Goal: Task Accomplishment & Management: Use online tool/utility

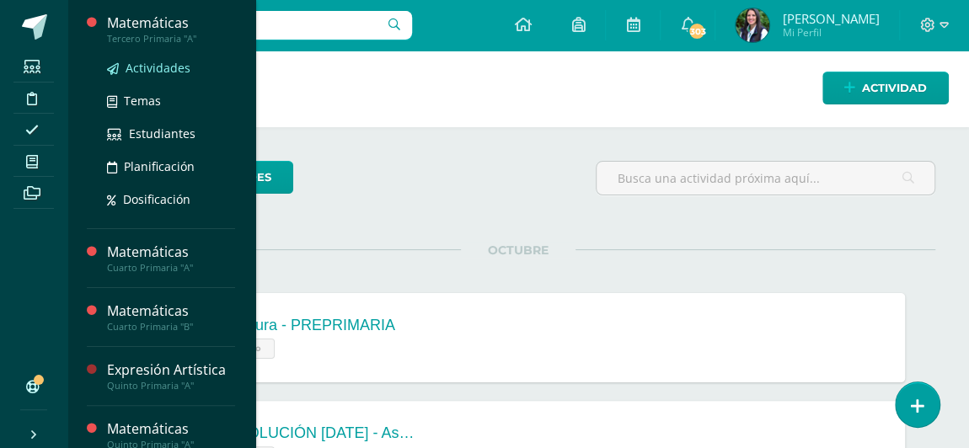
click at [155, 67] on span "Actividades" at bounding box center [158, 68] width 65 height 16
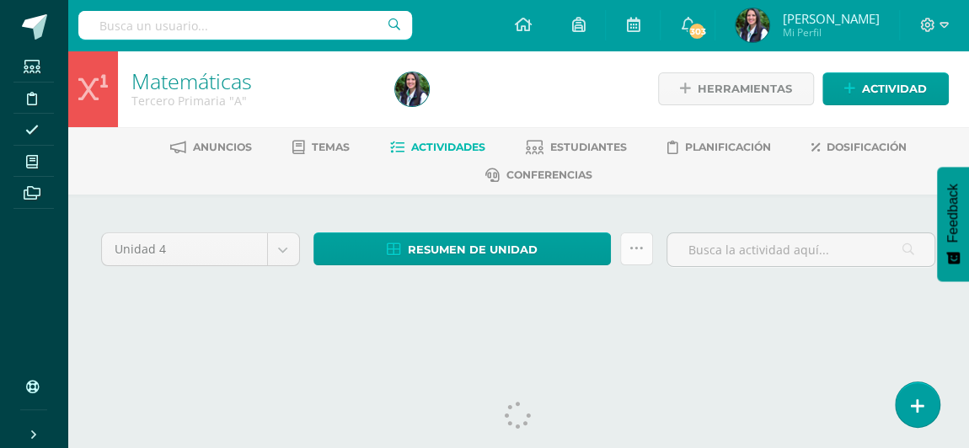
click at [636, 244] on icon at bounding box center [637, 249] width 14 height 14
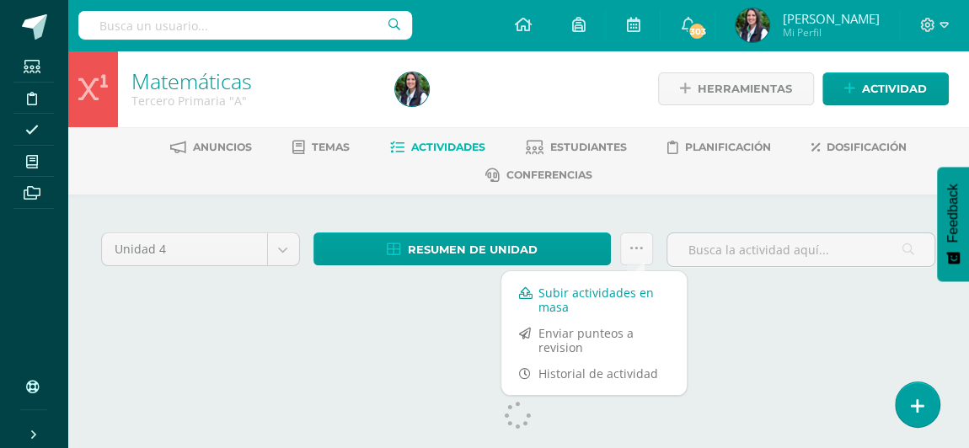
click at [604, 291] on link "Subir actividades en masa" at bounding box center [593, 300] width 185 height 40
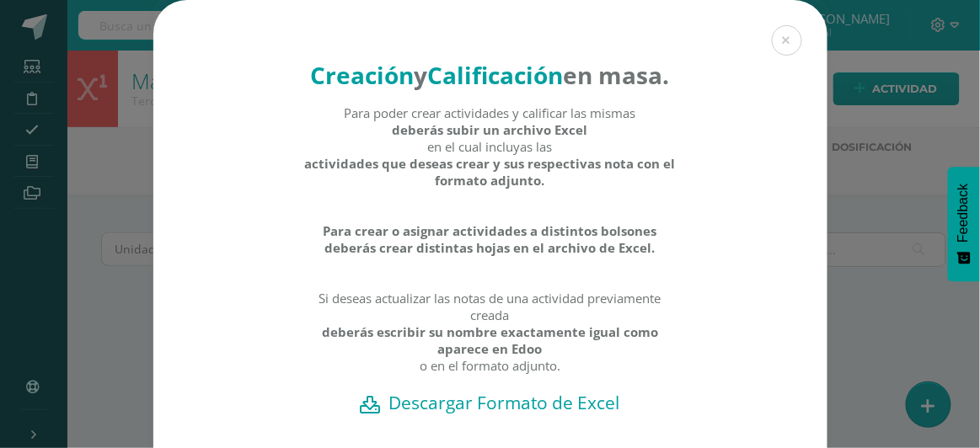
scroll to position [152, 0]
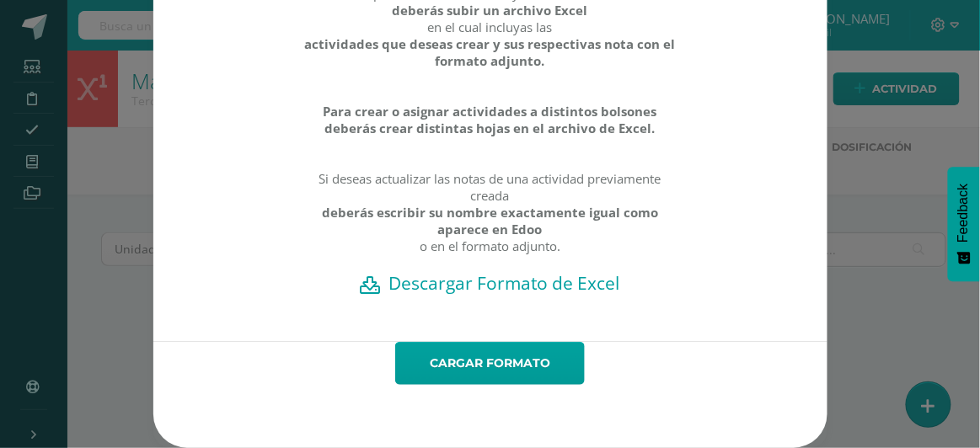
click at [460, 282] on h2 "Descargar Formato de Excel" at bounding box center [490, 283] width 615 height 24
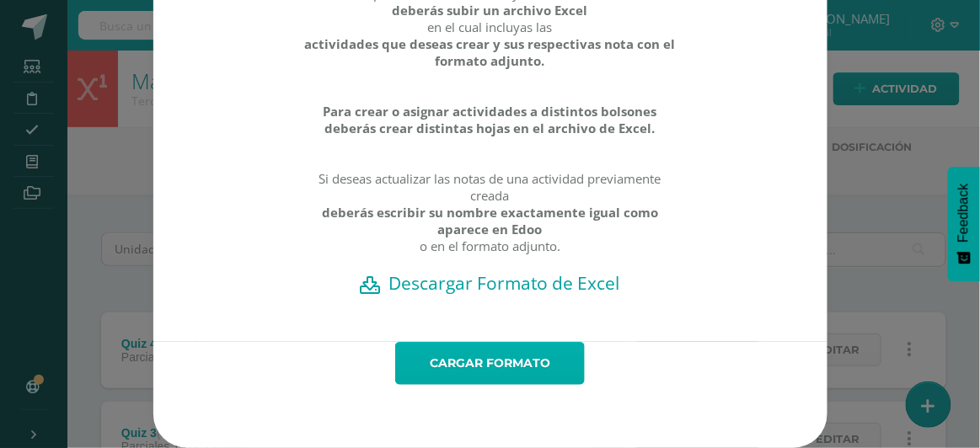
click at [467, 368] on link "Cargar formato" at bounding box center [490, 363] width 190 height 43
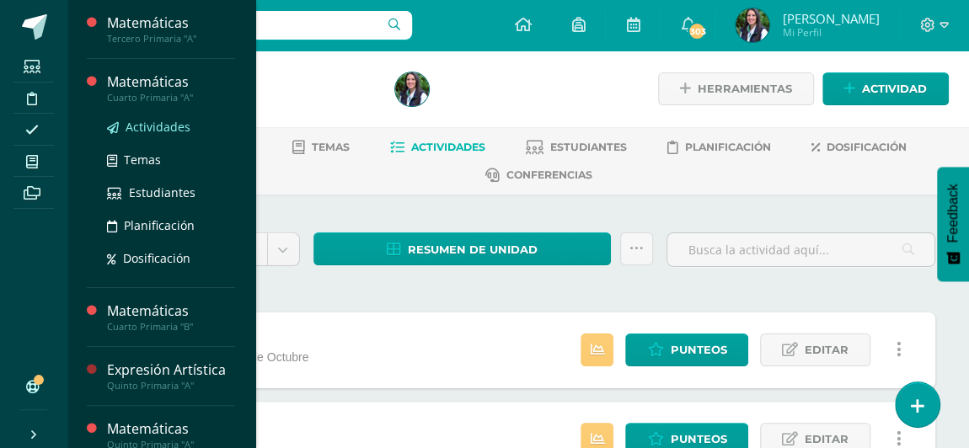
click at [137, 123] on span "Actividades" at bounding box center [158, 127] width 65 height 16
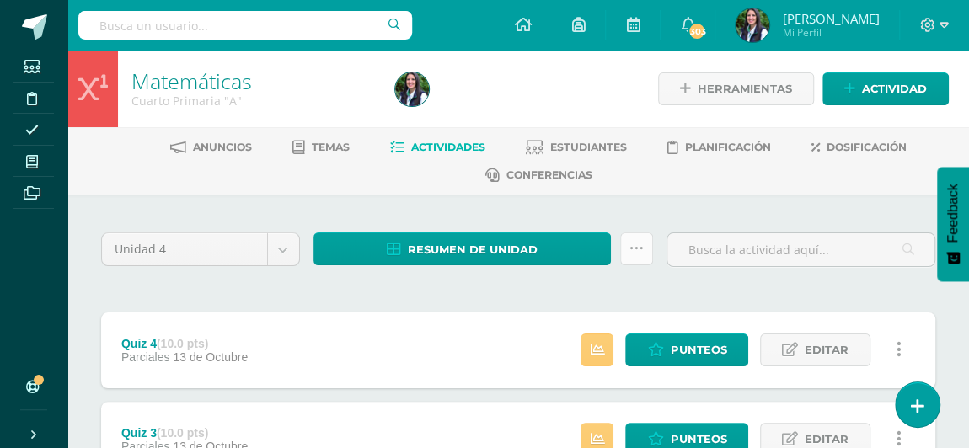
click at [635, 247] on icon at bounding box center [637, 249] width 14 height 14
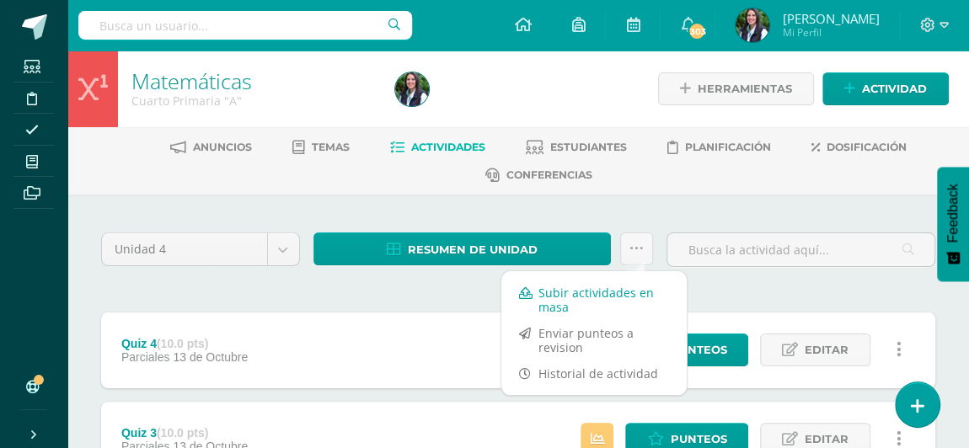
click at [600, 291] on link "Subir actividades en masa" at bounding box center [593, 300] width 185 height 40
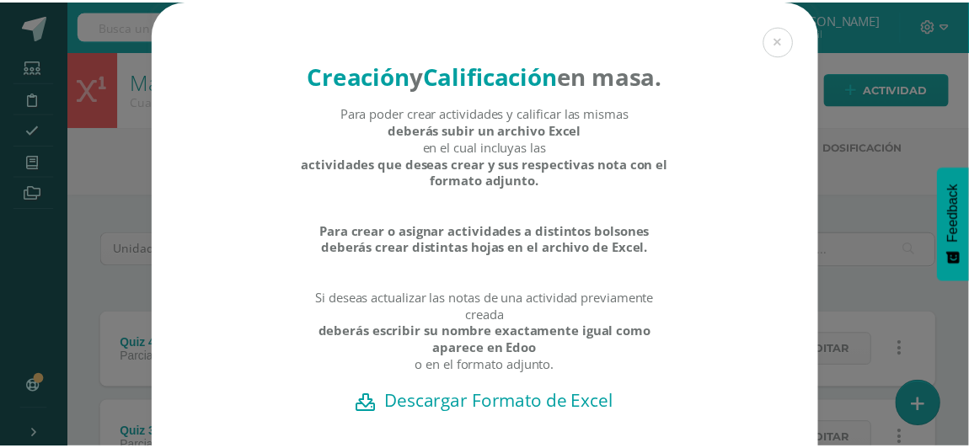
scroll to position [152, 0]
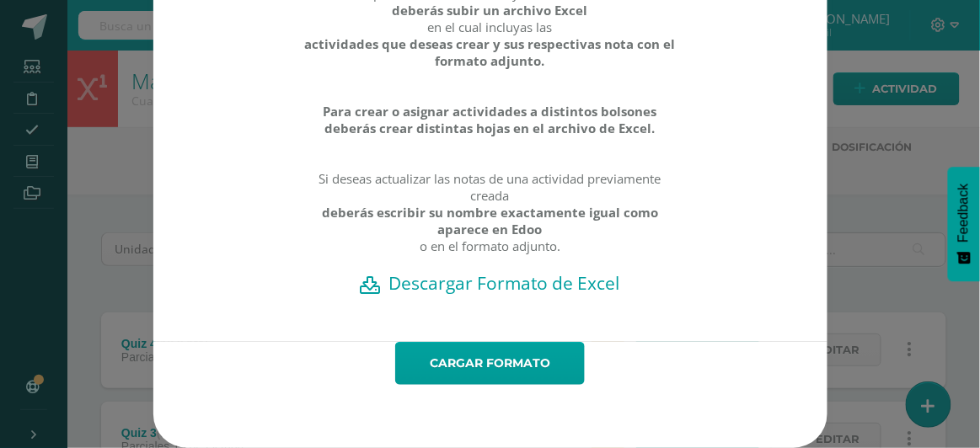
click at [478, 283] on h2 "Descargar Formato de Excel" at bounding box center [490, 283] width 615 height 24
click at [30, 160] on div "Creación y Calificación en masa. Para poder crear actividades y calificar las m…" at bounding box center [490, 164] width 967 height 568
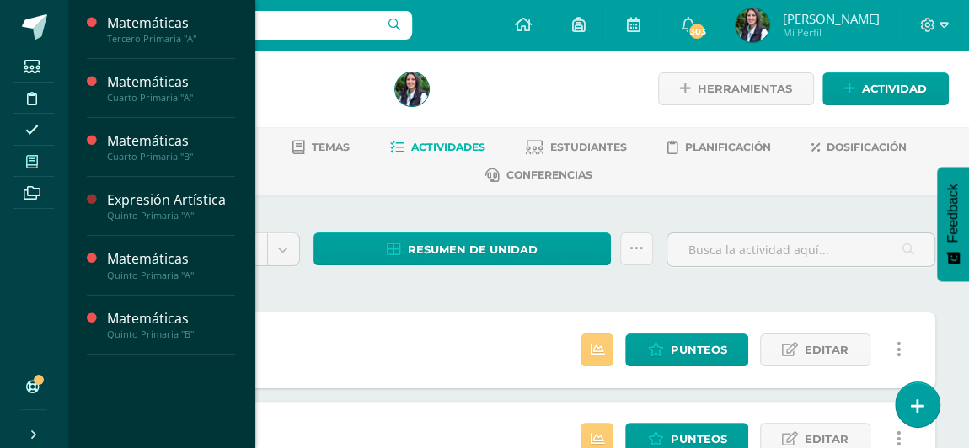
click at [30, 160] on icon at bounding box center [32, 161] width 12 height 13
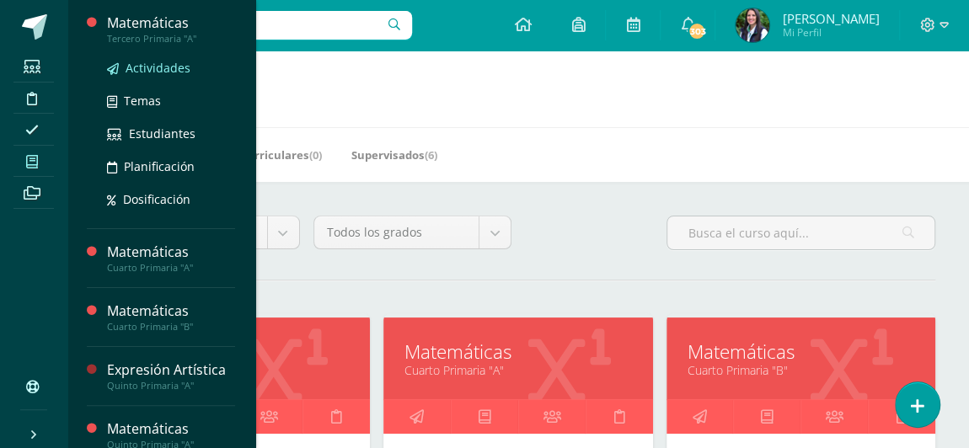
click at [146, 64] on span "Actividades" at bounding box center [158, 68] width 65 height 16
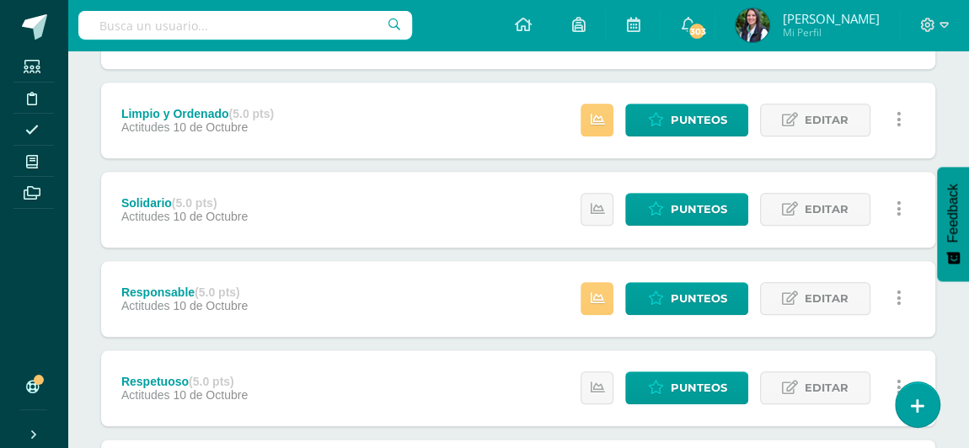
scroll to position [1072, 0]
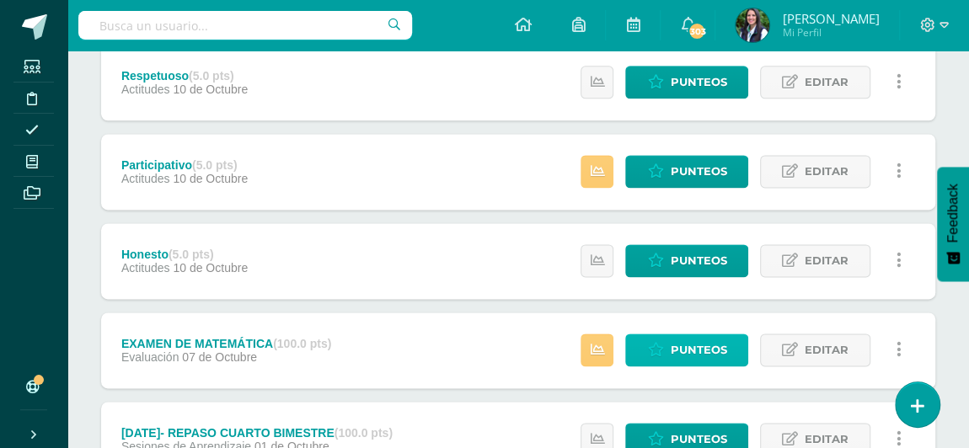
click at [707, 346] on span "Punteos" at bounding box center [698, 350] width 56 height 31
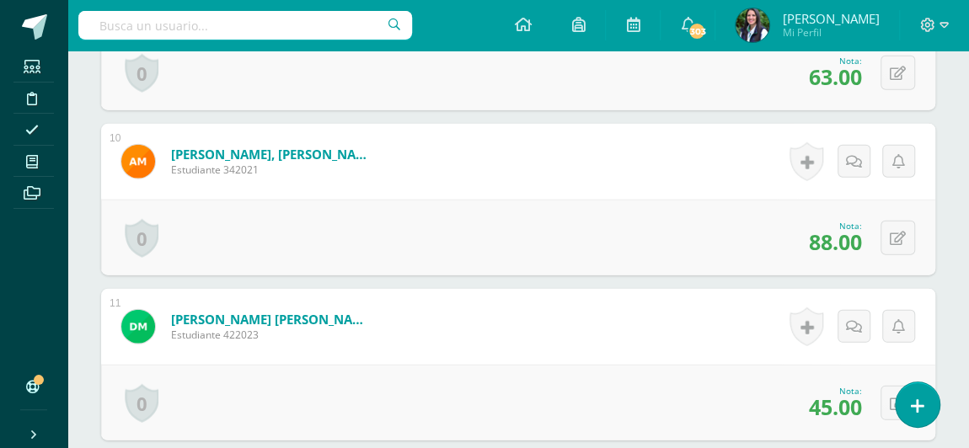
scroll to position [2299, 0]
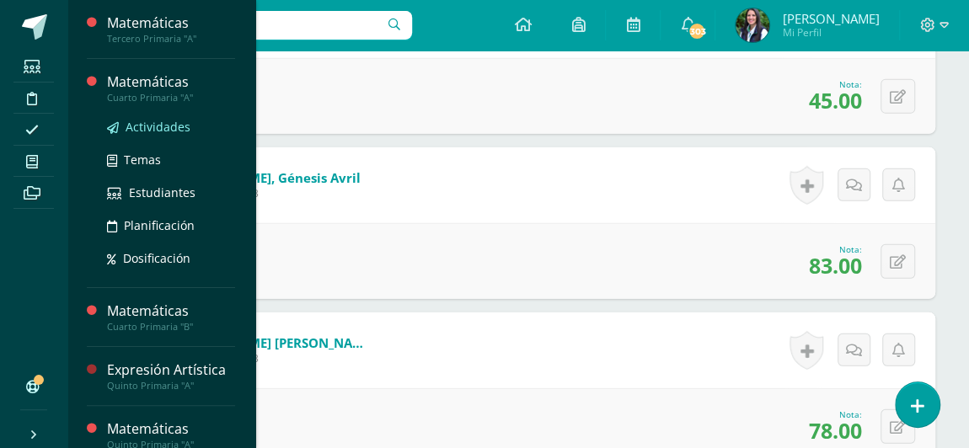
click at [136, 123] on span "Actividades" at bounding box center [158, 127] width 65 height 16
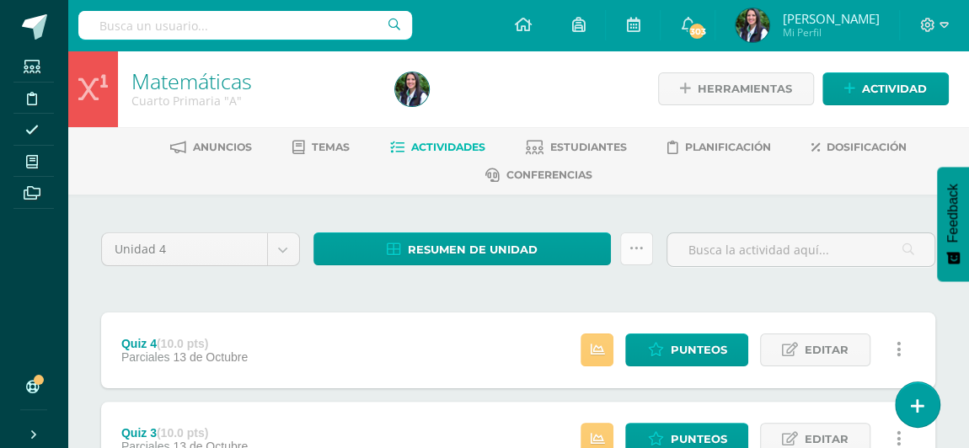
click at [636, 249] on icon at bounding box center [637, 249] width 14 height 14
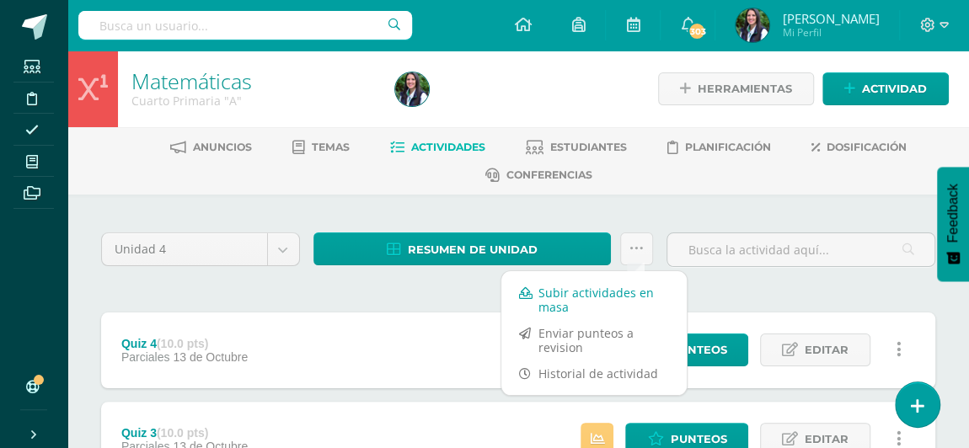
click at [569, 296] on link "Subir actividades en masa" at bounding box center [593, 300] width 185 height 40
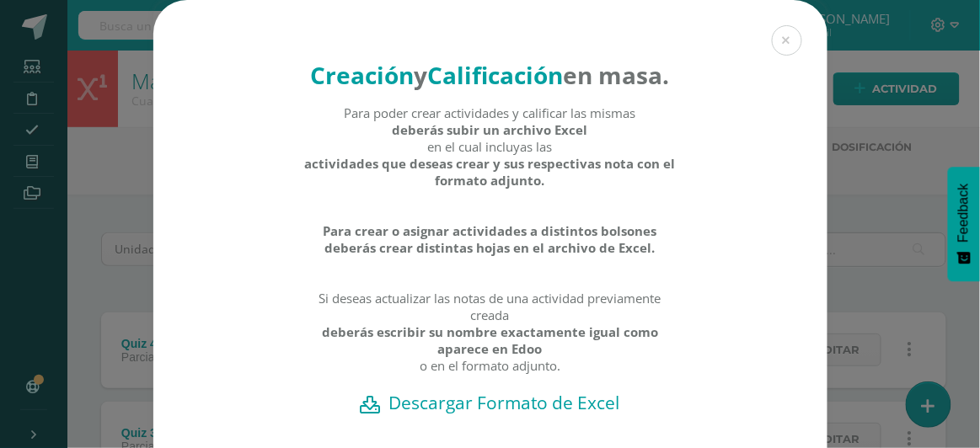
scroll to position [152, 0]
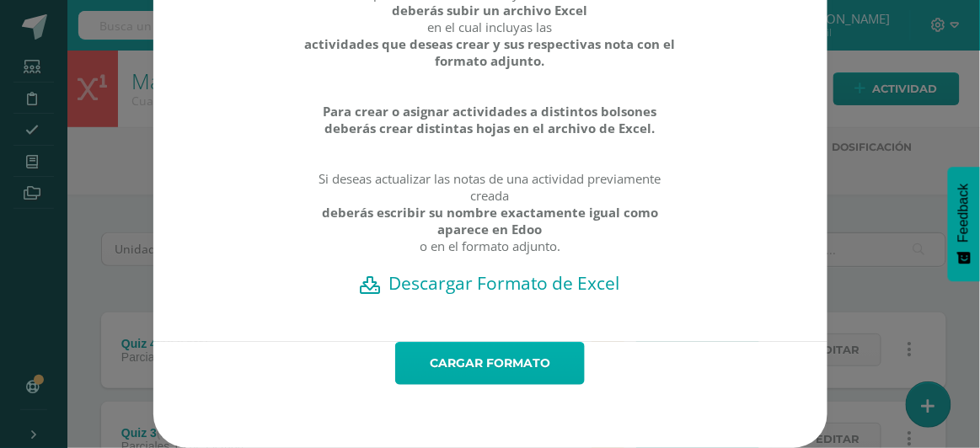
click at [482, 363] on link "Cargar formato" at bounding box center [490, 363] width 190 height 43
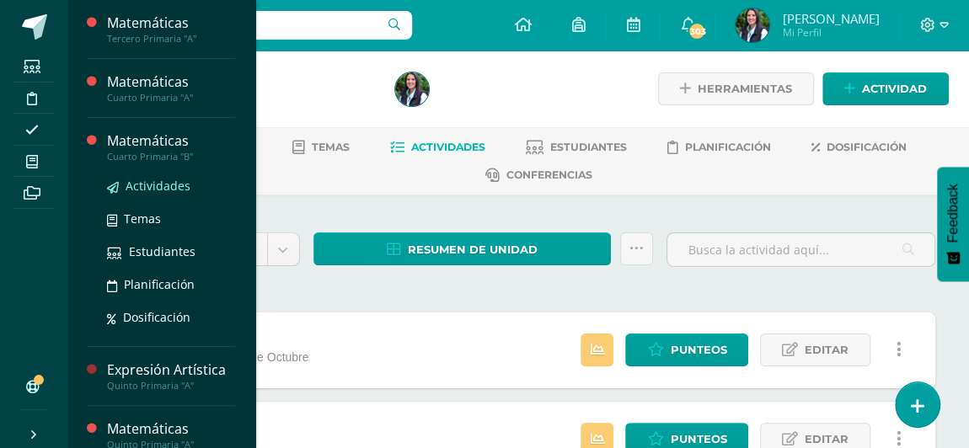
click at [142, 183] on span "Actividades" at bounding box center [158, 186] width 65 height 16
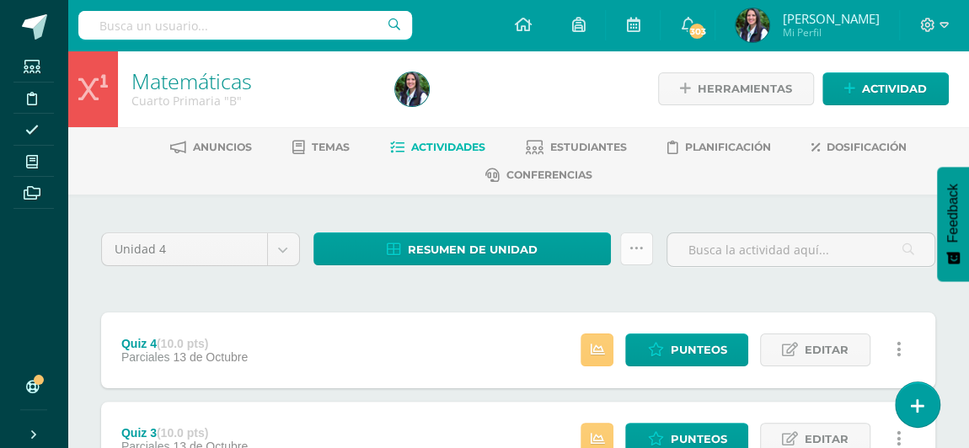
click at [640, 250] on icon at bounding box center [637, 249] width 14 height 14
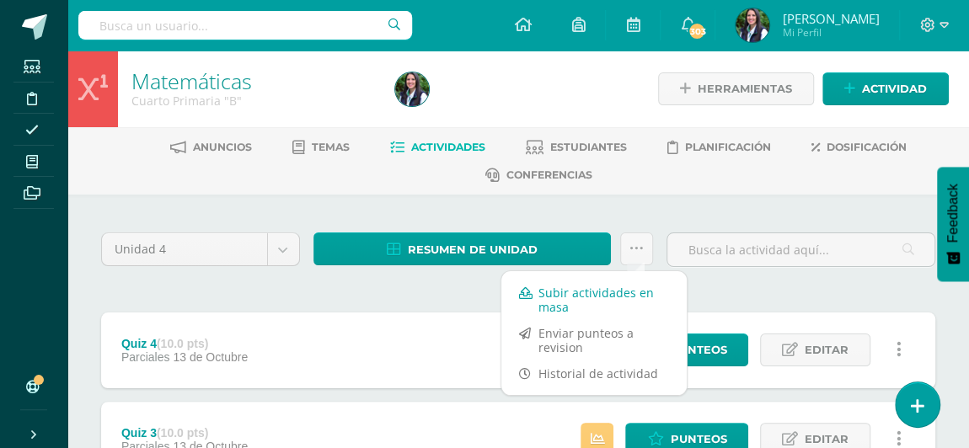
click at [576, 292] on link "Subir actividades en masa" at bounding box center [593, 300] width 185 height 40
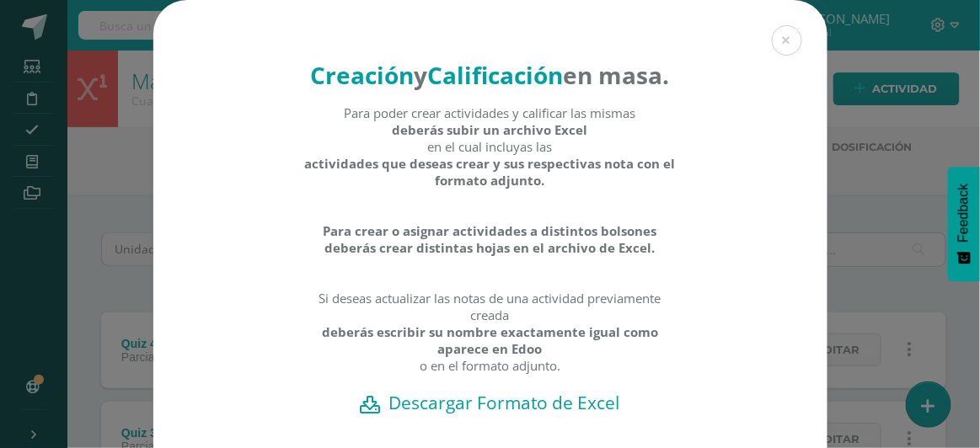
scroll to position [152, 0]
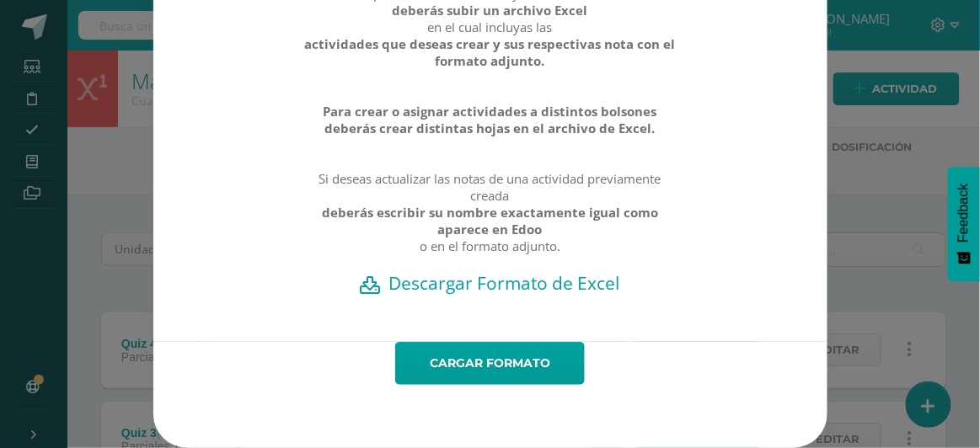
click at [486, 285] on h2 "Descargar Formato de Excel" at bounding box center [490, 283] width 615 height 24
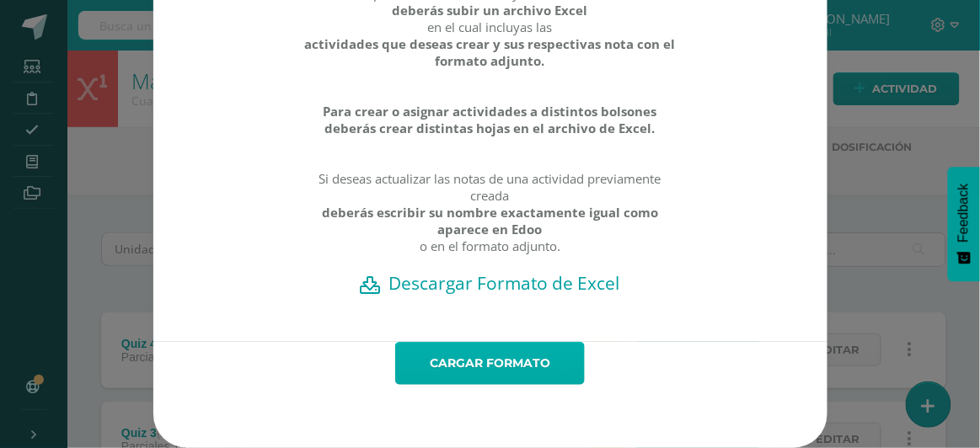
click at [449, 367] on link "Cargar formato" at bounding box center [490, 363] width 190 height 43
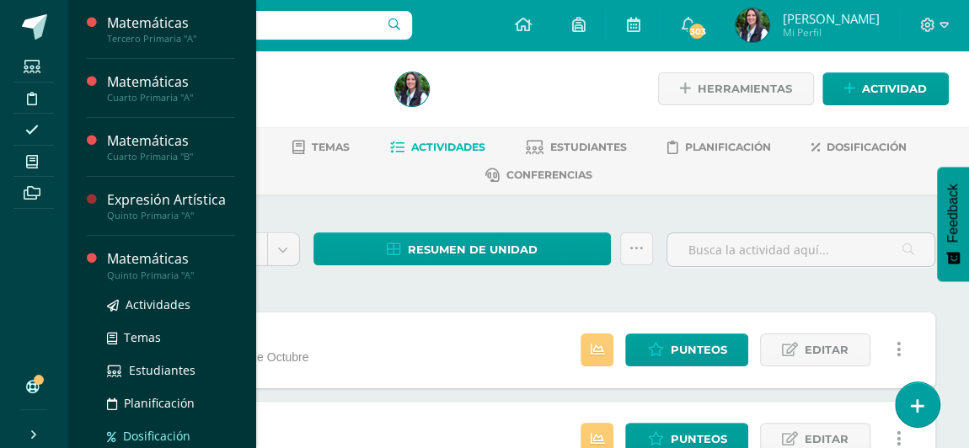
scroll to position [73, 0]
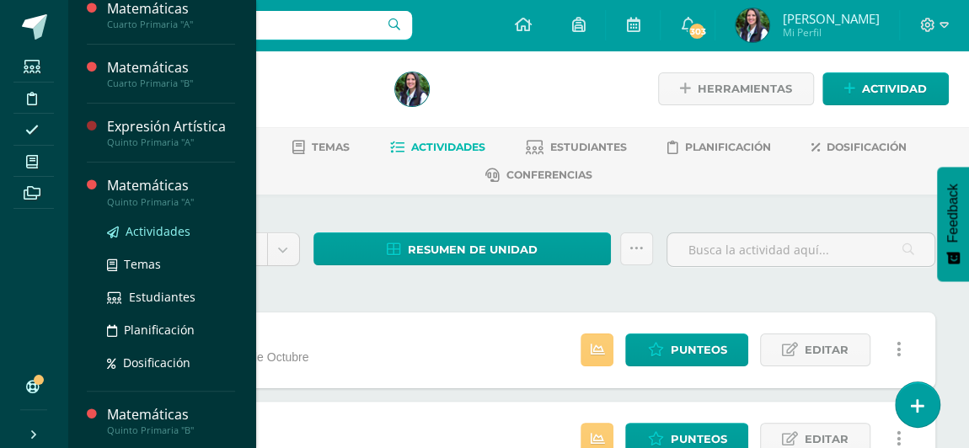
click at [154, 228] on span "Actividades" at bounding box center [158, 231] width 65 height 16
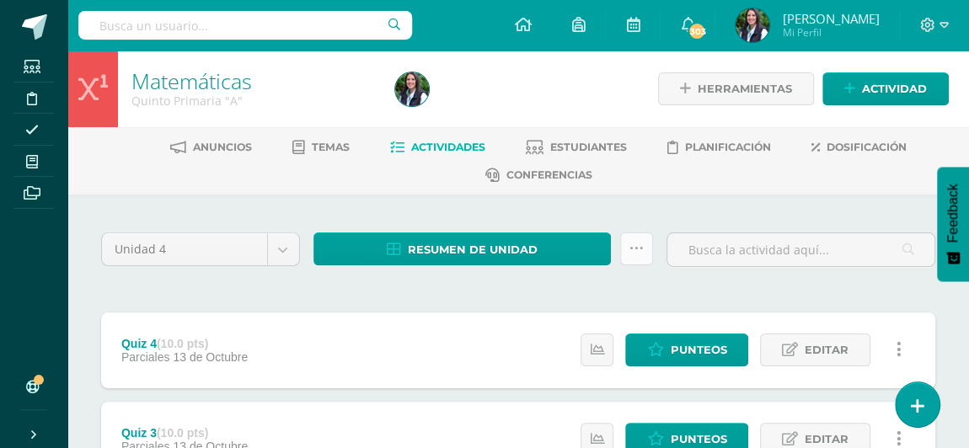
click at [631, 242] on icon at bounding box center [637, 249] width 14 height 14
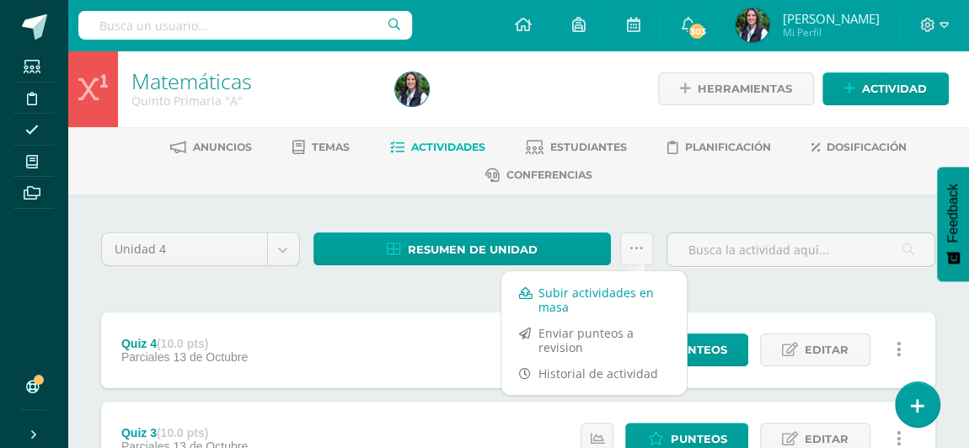
click at [592, 292] on link "Subir actividades en masa" at bounding box center [593, 300] width 185 height 40
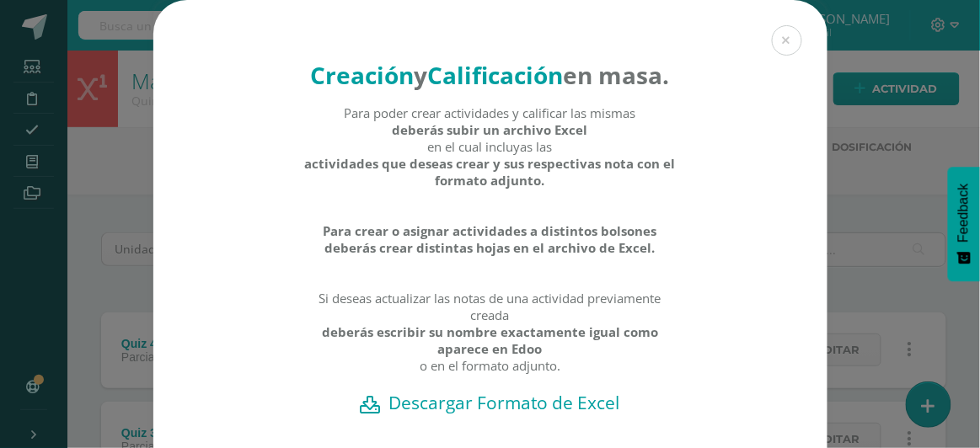
scroll to position [152, 0]
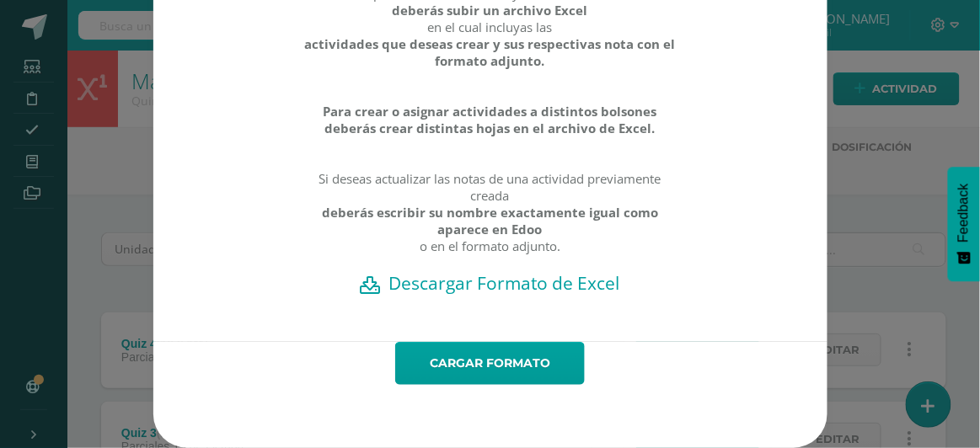
click at [437, 284] on h2 "Descargar Formato de Excel" at bounding box center [490, 283] width 615 height 24
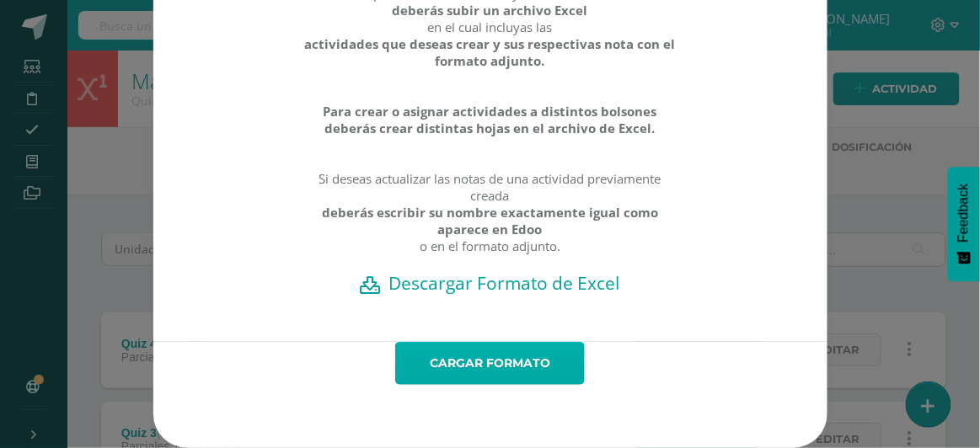
click at [488, 367] on link "Cargar formato" at bounding box center [490, 363] width 190 height 43
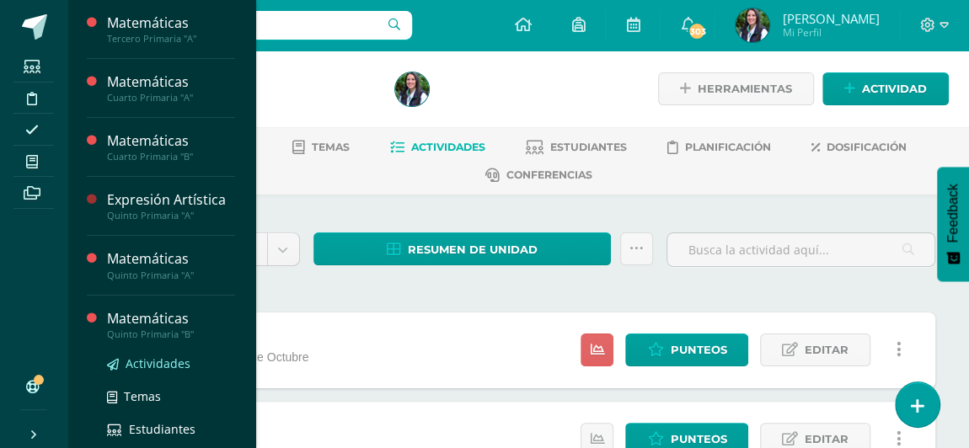
click at [163, 363] on span "Actividades" at bounding box center [158, 364] width 65 height 16
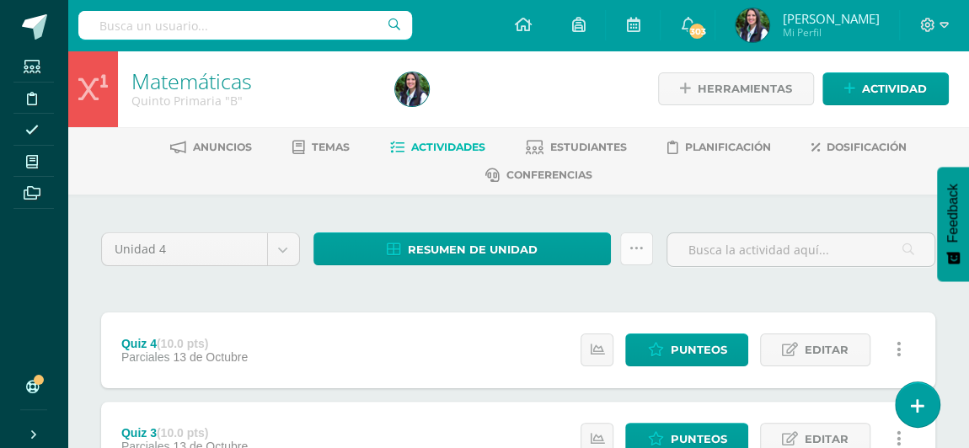
click at [635, 242] on icon at bounding box center [637, 249] width 14 height 14
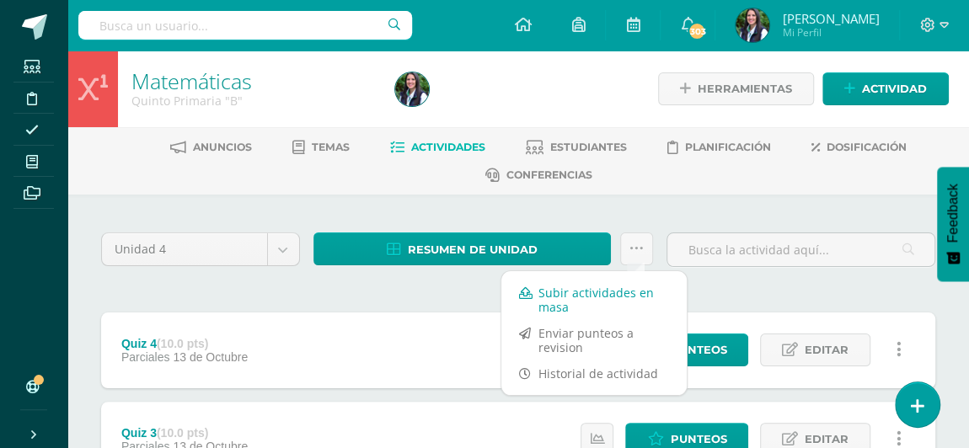
click at [591, 292] on link "Subir actividades en masa" at bounding box center [593, 300] width 185 height 40
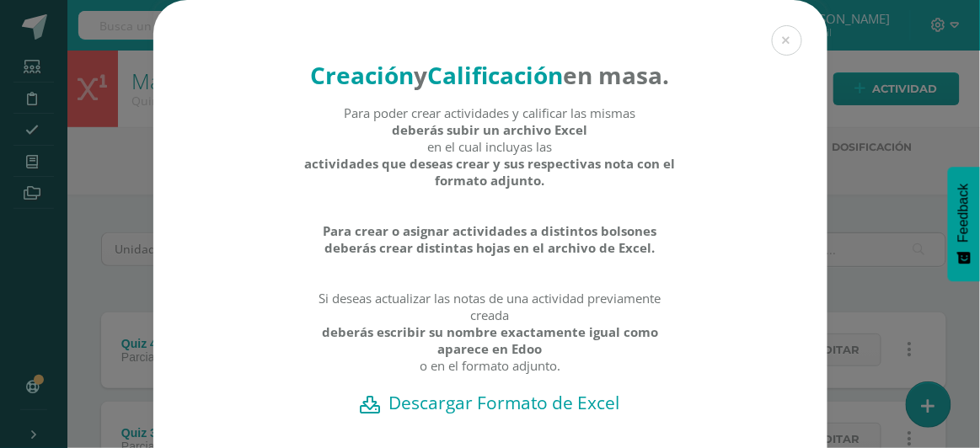
scroll to position [152, 0]
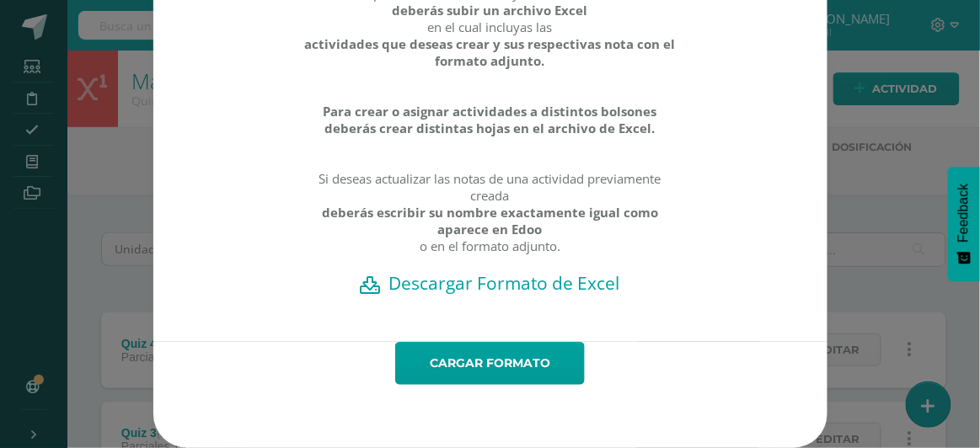
click at [467, 286] on h2 "Descargar Formato de Excel" at bounding box center [490, 283] width 615 height 24
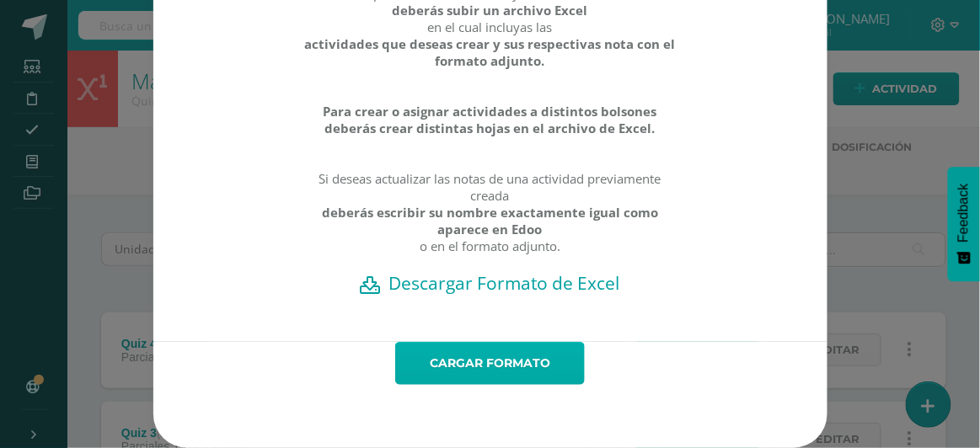
click at [467, 365] on link "Cargar formato" at bounding box center [490, 363] width 190 height 43
